Goal: Navigation & Orientation: Find specific page/section

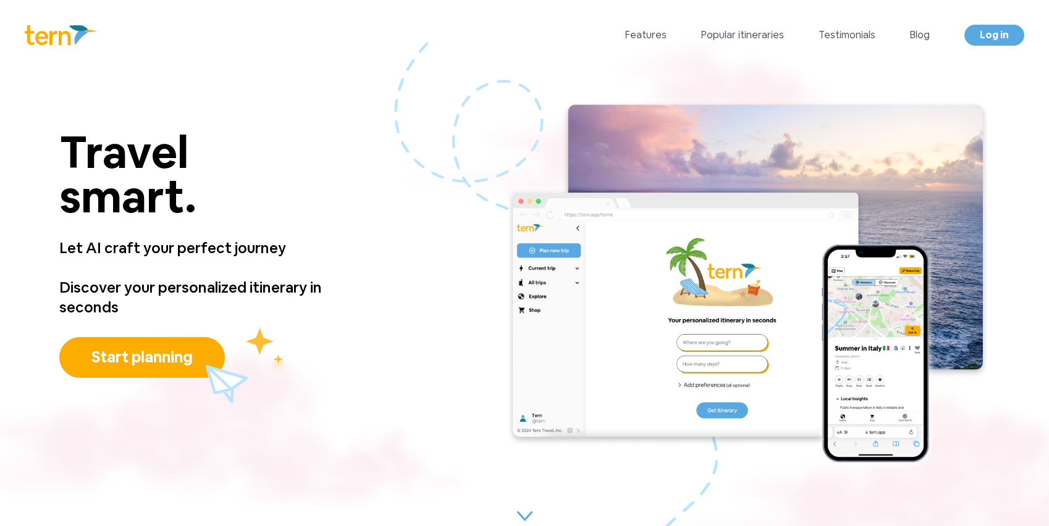
click at [376, 295] on div "Travel smart. Travel smart. Let AI craft your perfect journey Discover your per…" at bounding box center [524, 285] width 1049 height 431
click at [649, 36] on link "Features" at bounding box center [645, 35] width 41 height 15
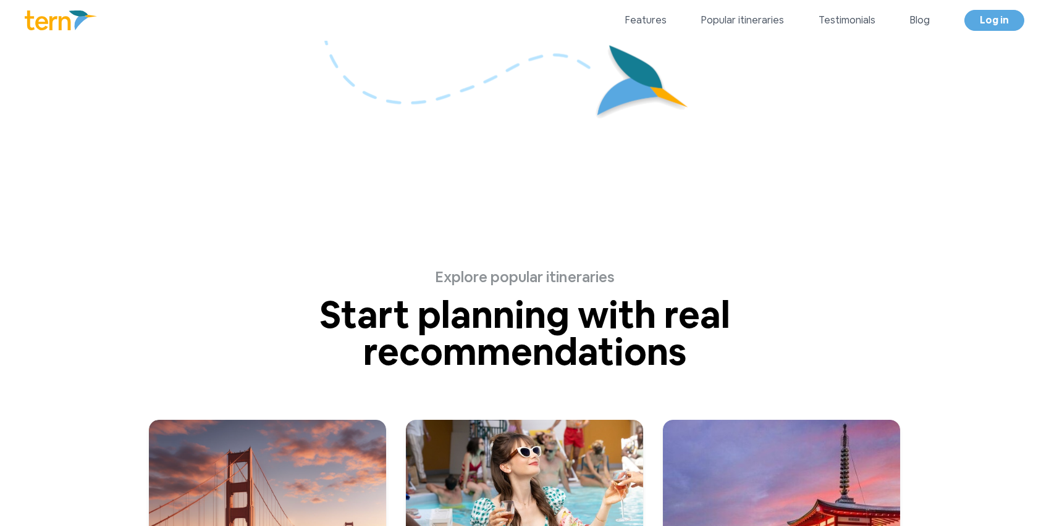
scroll to position [2606, 0]
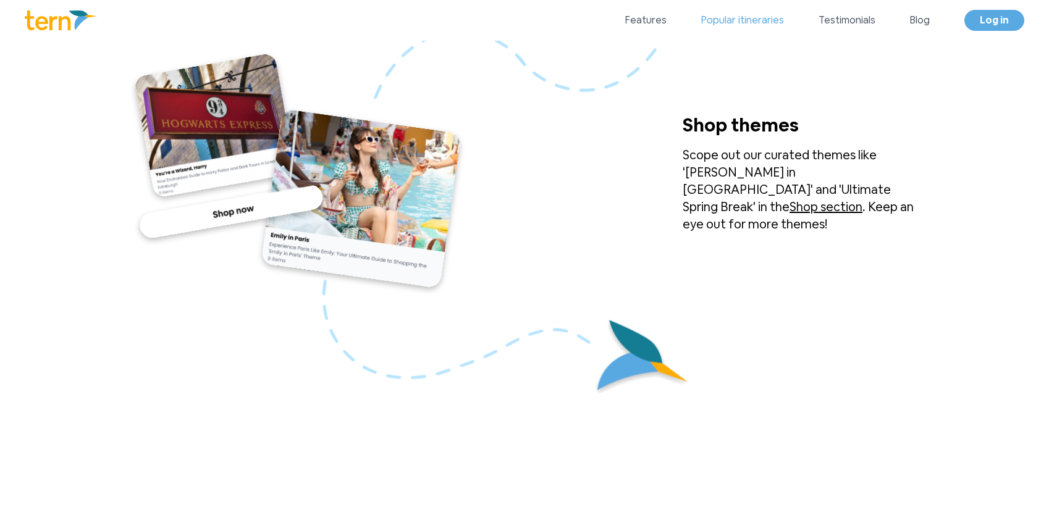
click at [740, 20] on link "Popular itineraries" at bounding box center [742, 20] width 83 height 15
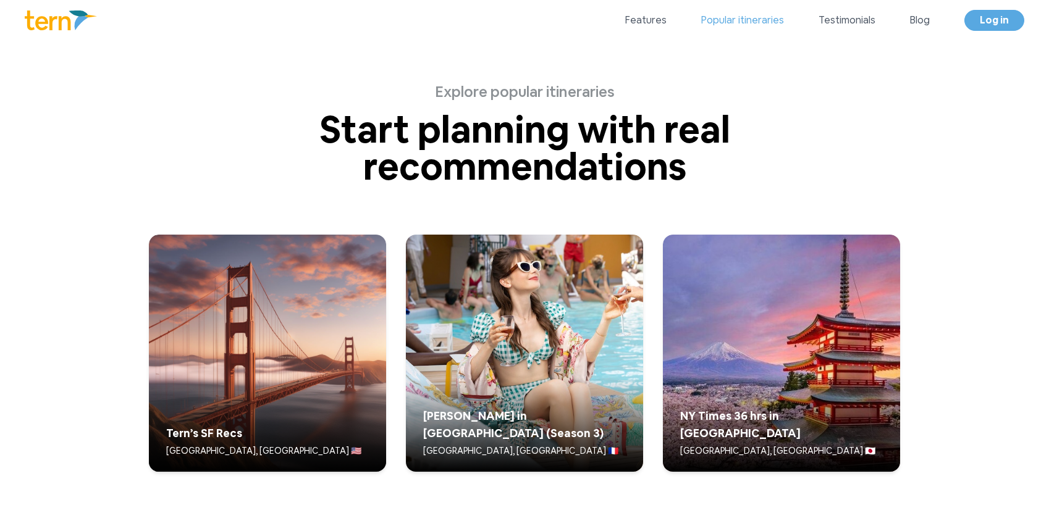
scroll to position [3079, 0]
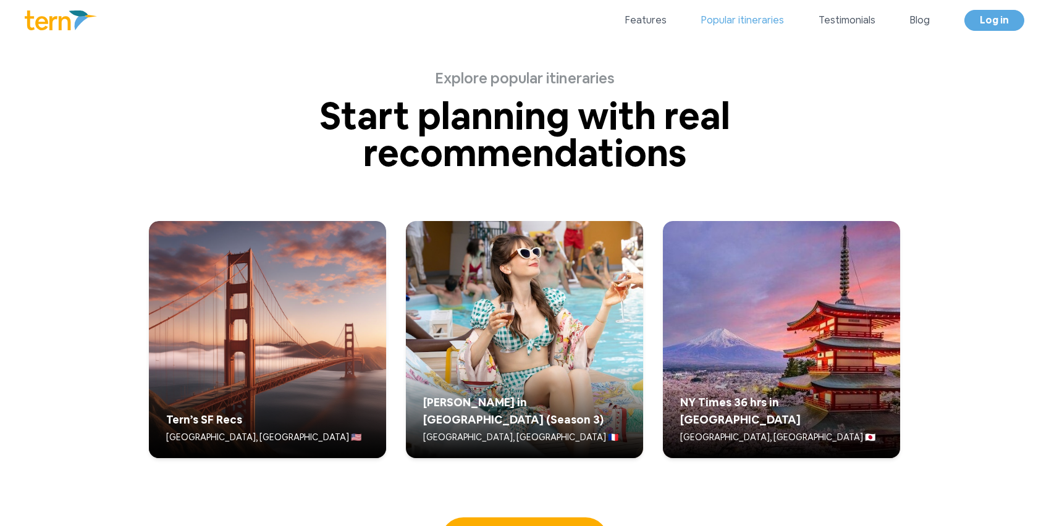
click at [782, 20] on link "Popular itineraries" at bounding box center [742, 20] width 83 height 15
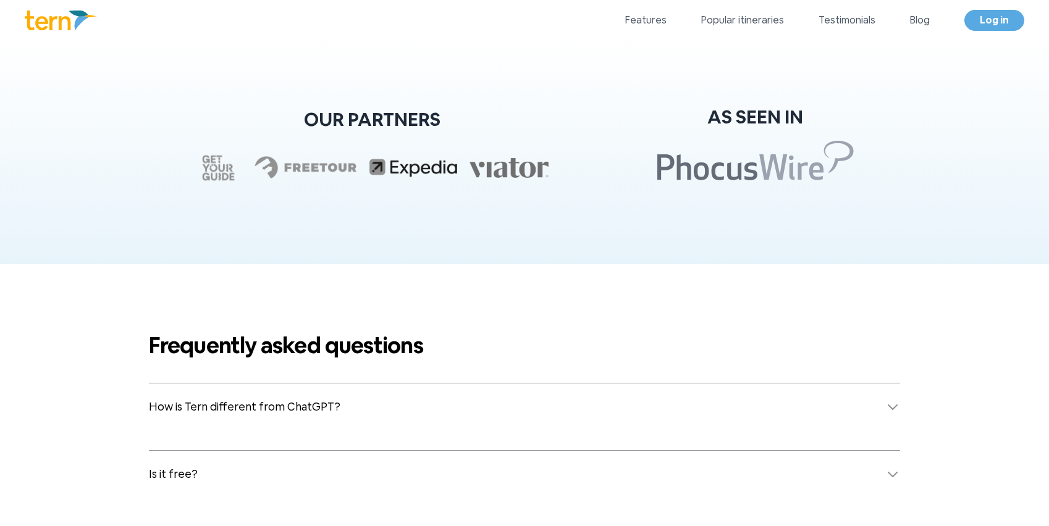
scroll to position [4738, 0]
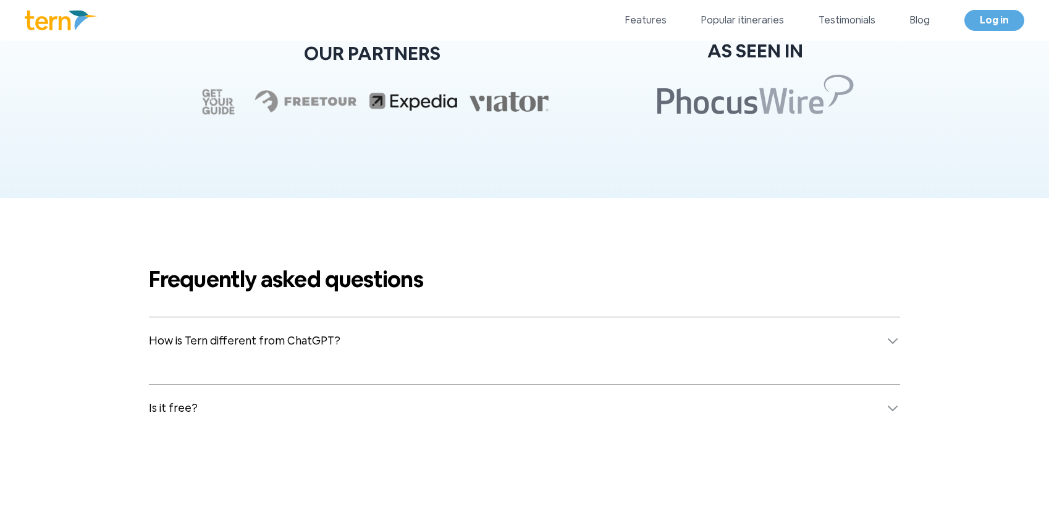
click at [896, 408] on icon at bounding box center [892, 408] width 15 height 15
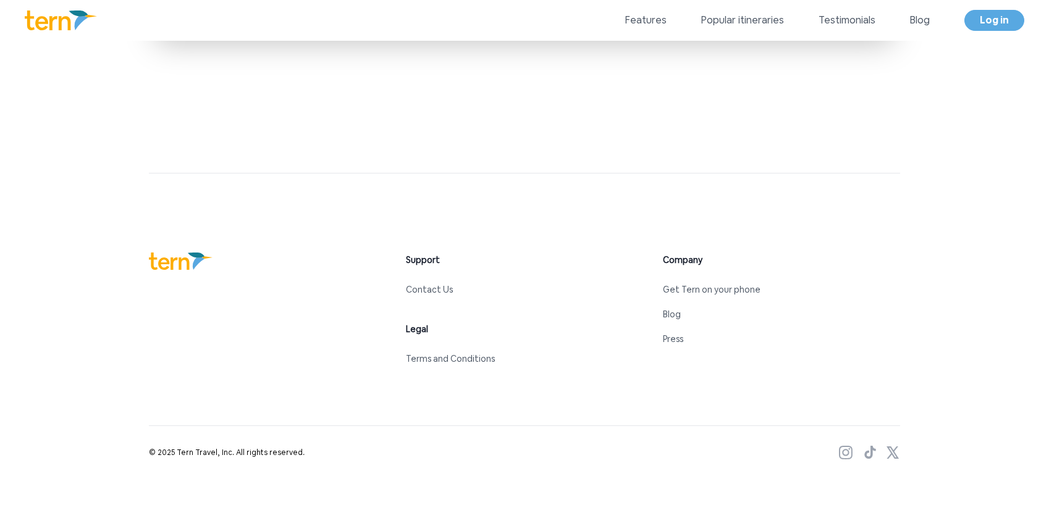
scroll to position [5732, 0]
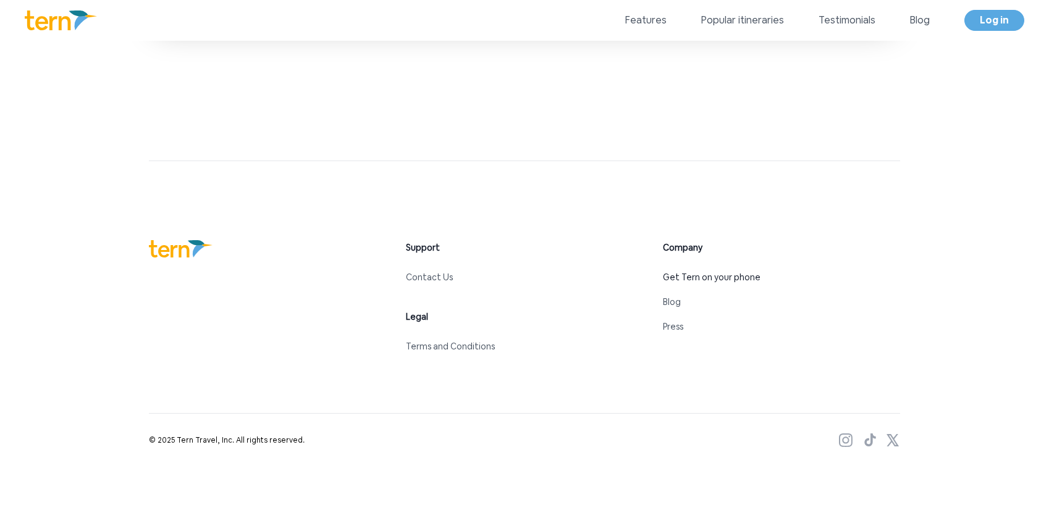
click at [697, 277] on link "Get Tern on your phone" at bounding box center [712, 277] width 98 height 11
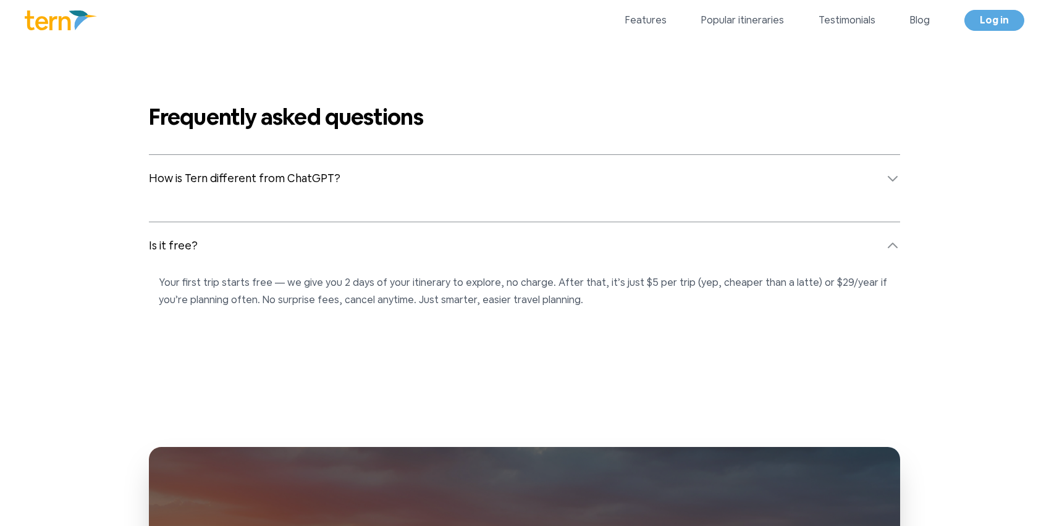
scroll to position [4508, 0]
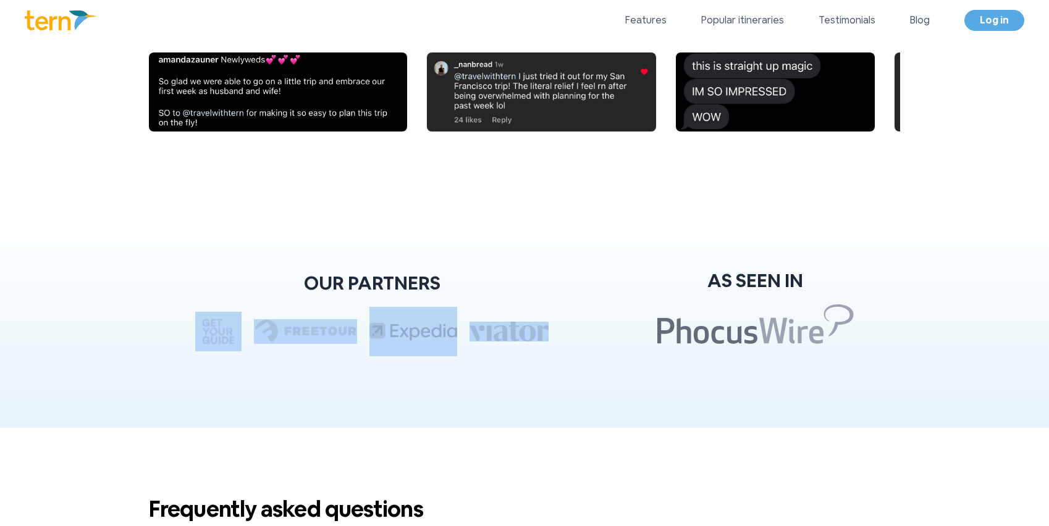
drag, startPoint x: 568, startPoint y: 334, endPoint x: 196, endPoint y: 334, distance: 372.0
click at [196, 334] on div "OUR PARTNERS AS SEEN IN" at bounding box center [524, 314] width 1049 height 227
click at [185, 335] on div "OUR PARTNERS AS SEEN IN" at bounding box center [524, 314] width 1049 height 227
drag, startPoint x: 185, startPoint y: 334, endPoint x: 569, endPoint y: 328, distance: 383.7
click at [568, 328] on div "OUR PARTNERS AS SEEN IN" at bounding box center [524, 314] width 1049 height 227
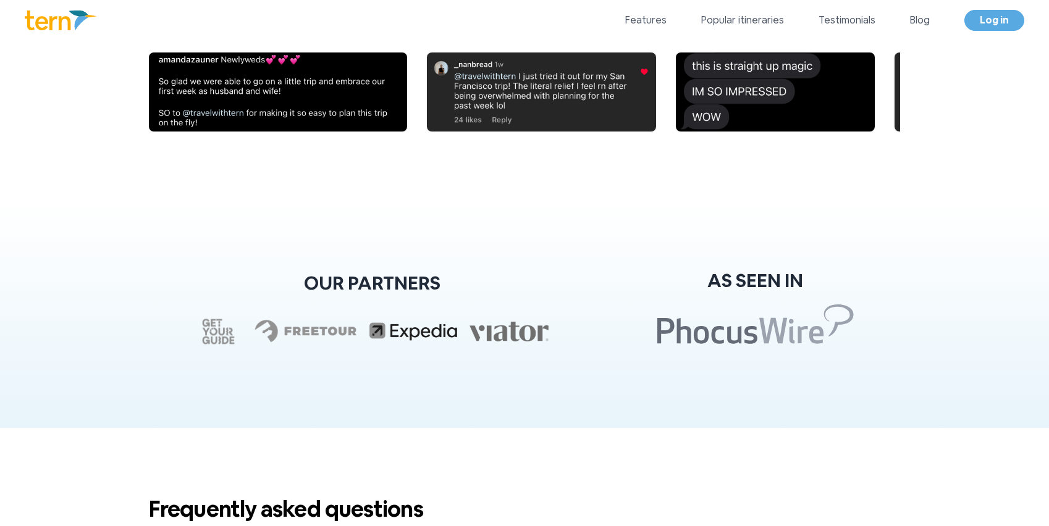
click at [569, 332] on div "OUR PARTNERS AS SEEN IN" at bounding box center [524, 314] width 1049 height 227
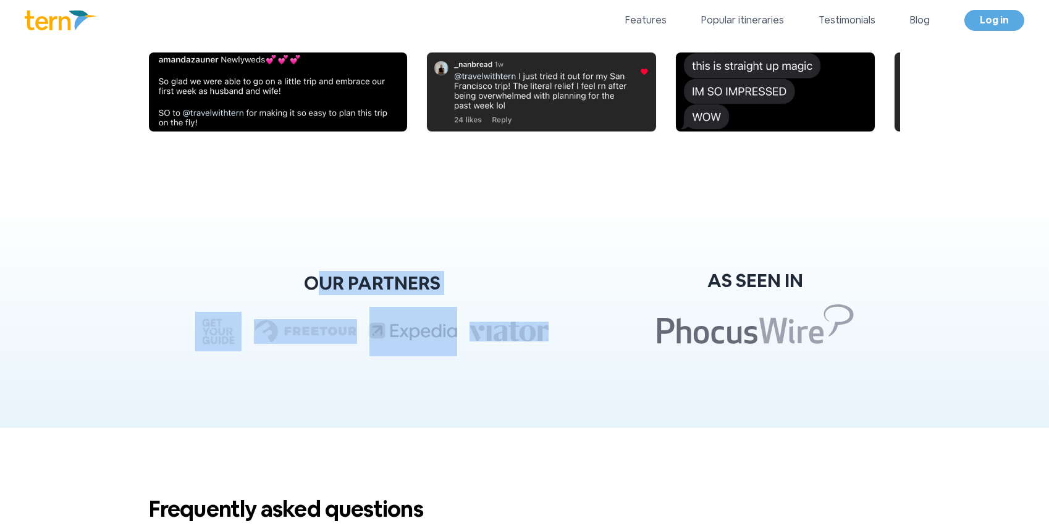
drag, startPoint x: 560, startPoint y: 331, endPoint x: 299, endPoint y: 290, distance: 263.9
click at [299, 290] on div "OUR PARTNERS AS SEEN IN" at bounding box center [524, 314] width 1049 height 227
click at [297, 284] on div "OUR PARTNERS" at bounding box center [371, 314] width 353 height 84
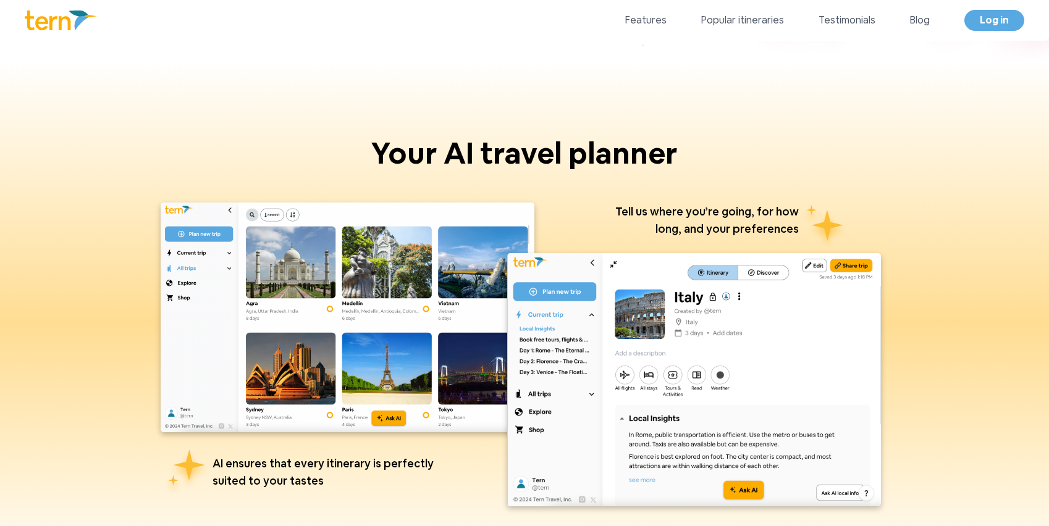
scroll to position [471, 0]
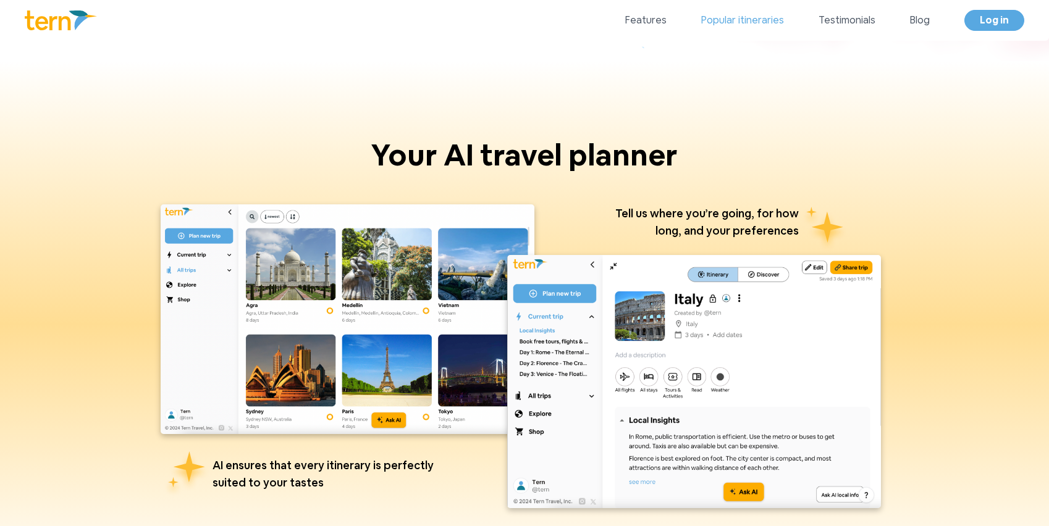
click at [746, 21] on link "Popular itineraries" at bounding box center [742, 20] width 83 height 15
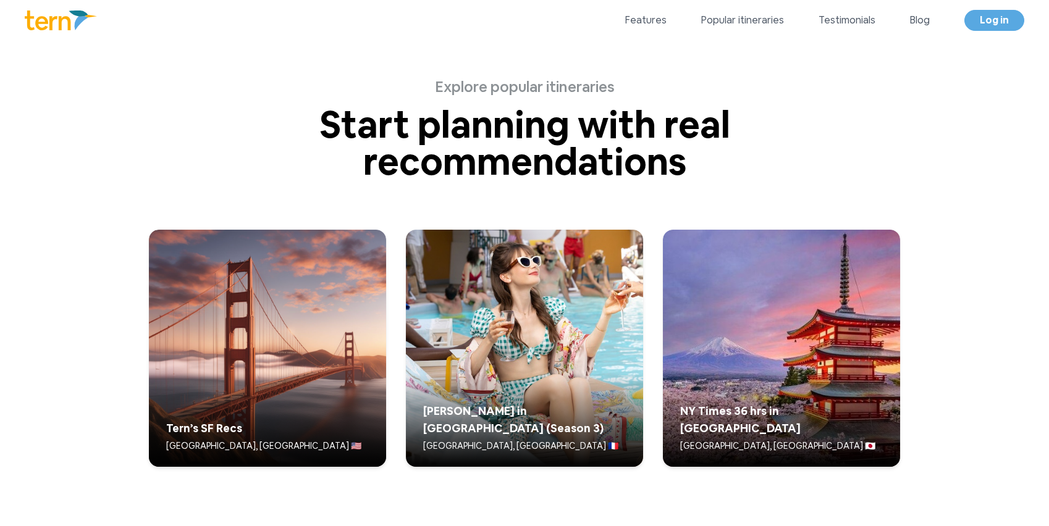
scroll to position [3079, 0]
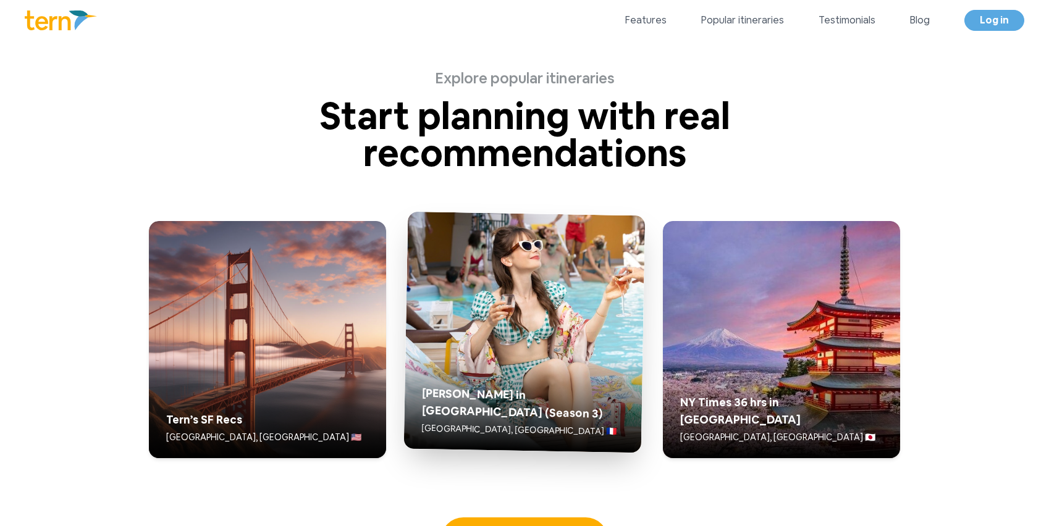
click at [512, 342] on img at bounding box center [525, 333] width 242 height 242
